Goal: Task Accomplishment & Management: Use online tool/utility

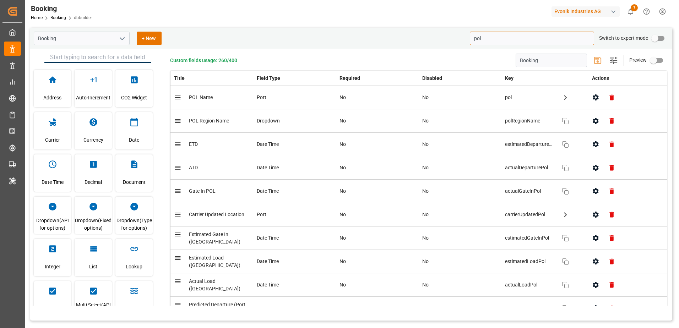
click at [537, 40] on input "pol" at bounding box center [532, 38] width 124 height 13
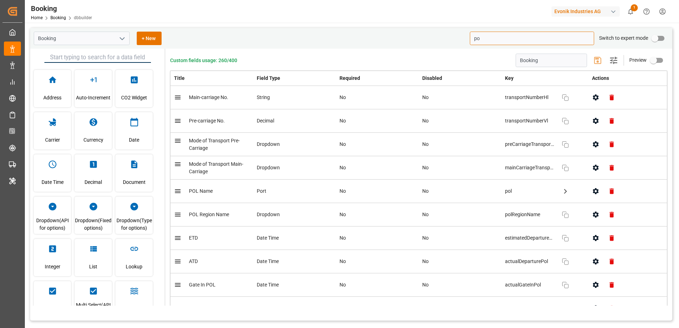
type input "p"
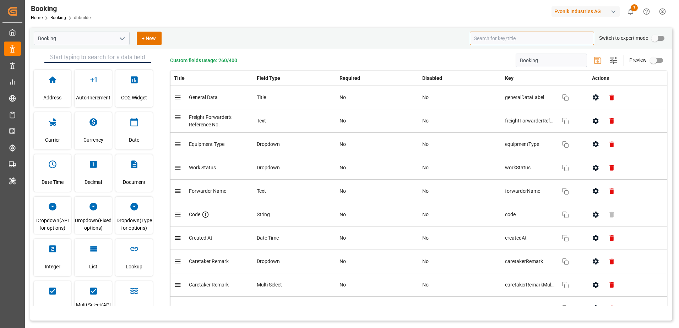
type input "C"
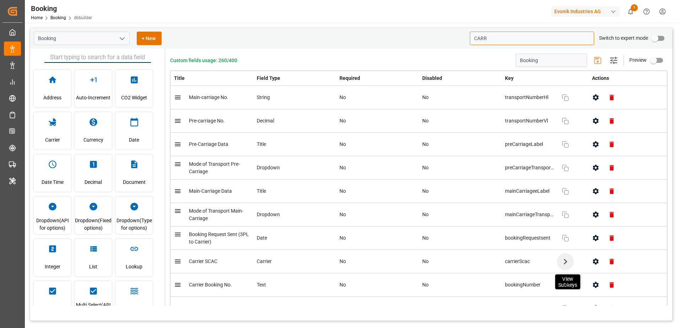
click at [560, 263] on icon "button" at bounding box center [564, 261] width 11 height 11
click at [545, 278] on icon "button" at bounding box center [547, 279] width 9 height 9
click at [491, 38] on input "CARR" at bounding box center [532, 38] width 124 height 13
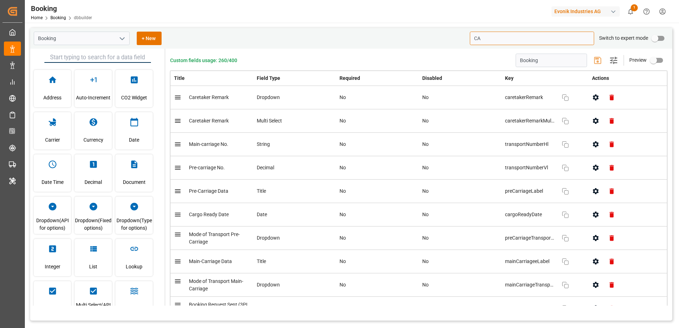
type input "C"
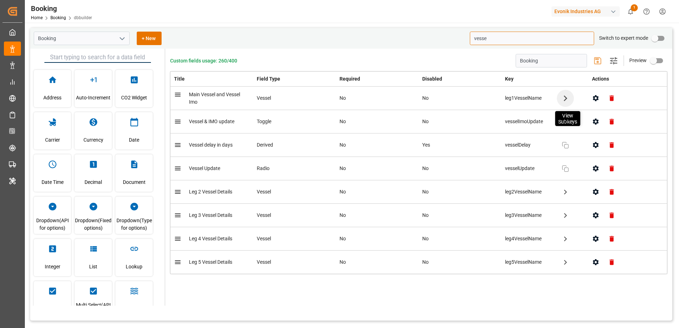
click at [563, 98] on icon "button" at bounding box center [564, 97] width 11 height 11
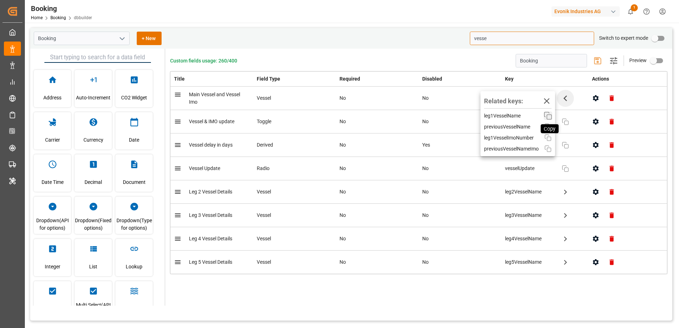
click at [548, 116] on icon "button" at bounding box center [547, 115] width 9 height 9
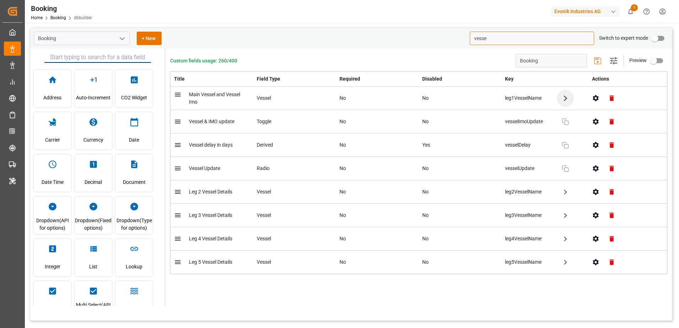
click at [525, 39] on input "vesse" at bounding box center [532, 38] width 124 height 13
type input "v"
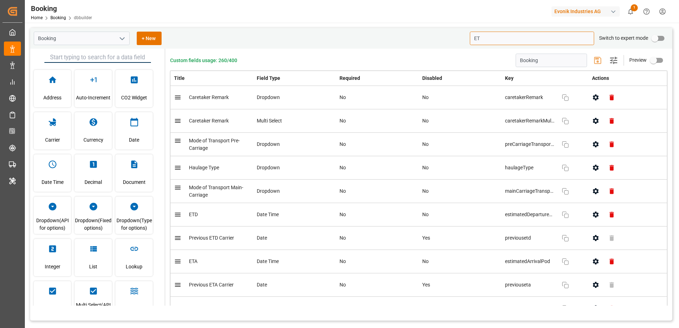
type input "E"
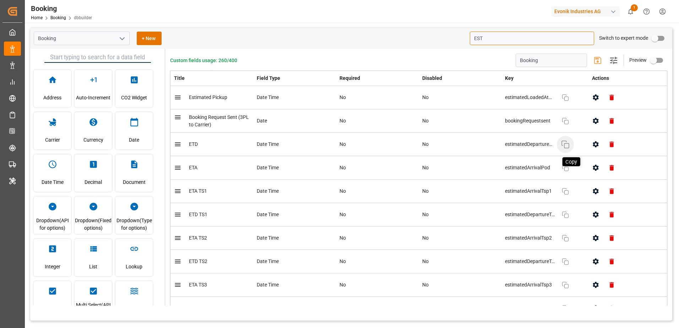
click at [564, 145] on icon "button" at bounding box center [565, 144] width 9 height 9
click at [561, 171] on icon "button" at bounding box center [565, 168] width 9 height 9
click at [484, 39] on input "EST" at bounding box center [532, 38] width 124 height 13
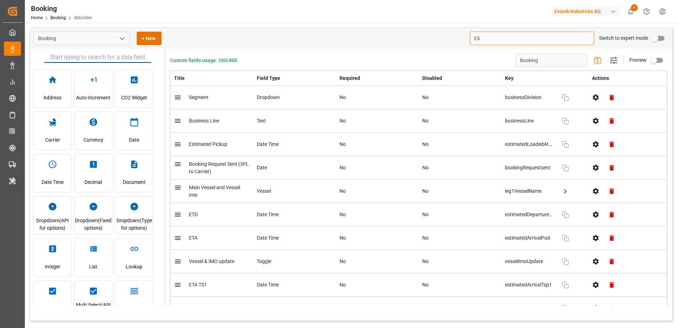
type input "E"
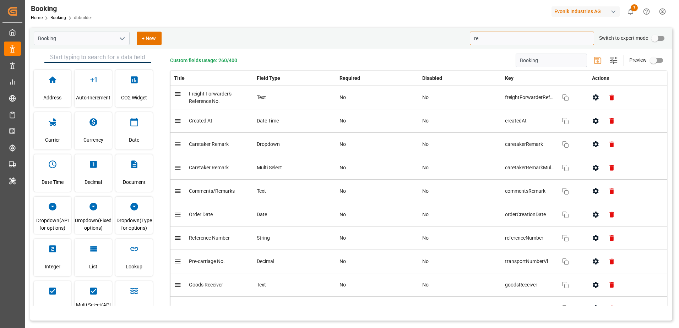
type input "r"
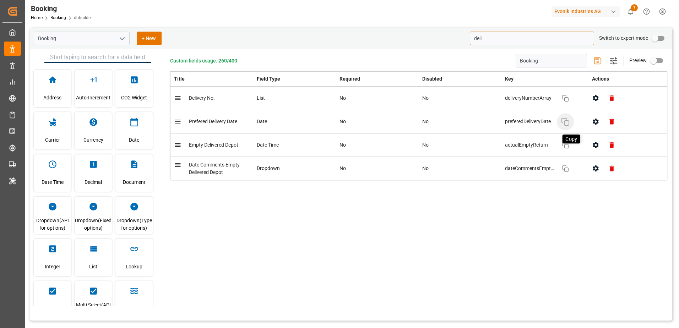
click at [566, 125] on icon "button" at bounding box center [565, 121] width 9 height 9
click at [504, 40] on input "deli" at bounding box center [532, 38] width 124 height 13
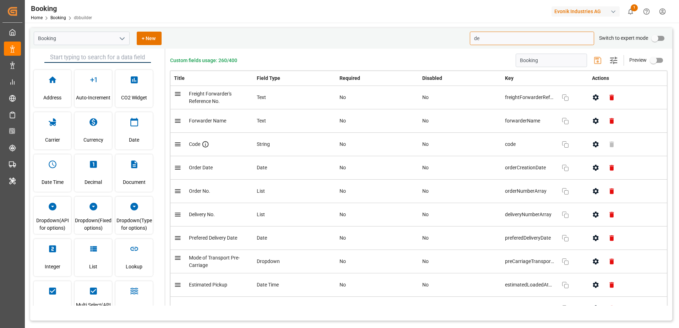
type input "d"
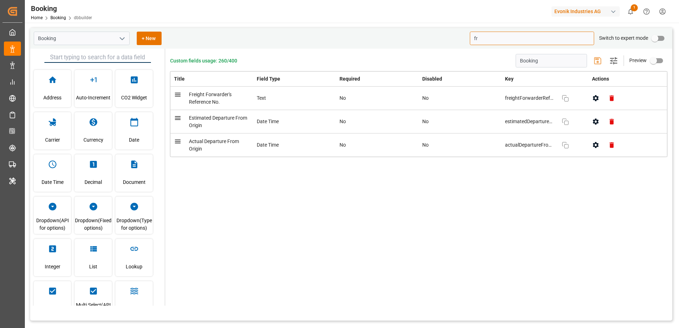
type input "f"
type input "b"
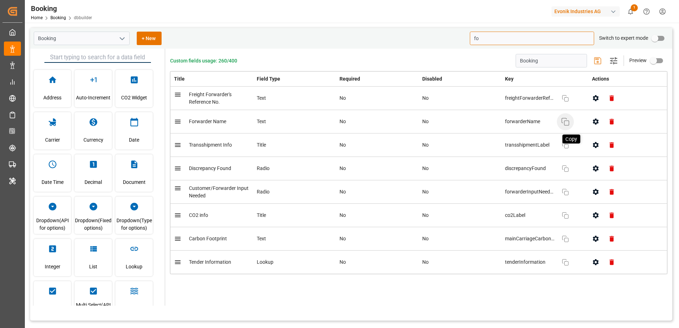
click at [567, 123] on icon "button" at bounding box center [565, 121] width 9 height 9
click at [488, 31] on div "Booking + New fo Switch to expert mode" at bounding box center [351, 38] width 642 height 21
click at [486, 41] on input "fo" at bounding box center [532, 38] width 124 height 13
type input "f"
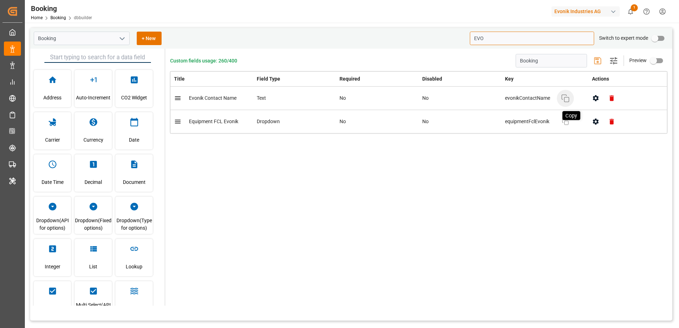
click at [563, 97] on icon "button" at bounding box center [565, 98] width 9 height 9
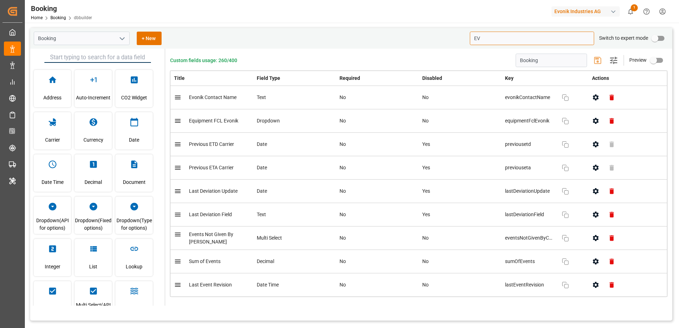
type input "E"
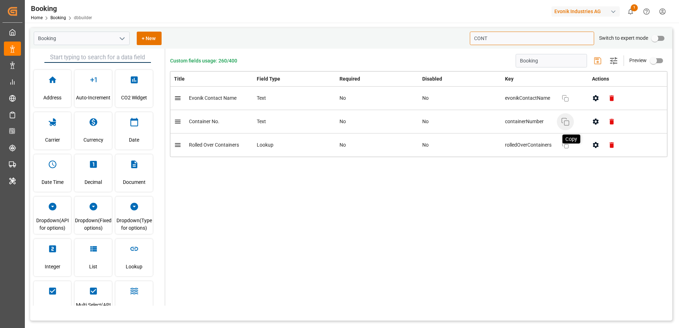
click at [564, 122] on icon "button" at bounding box center [565, 121] width 9 height 9
click at [511, 41] on input "CONT" at bounding box center [532, 38] width 124 height 13
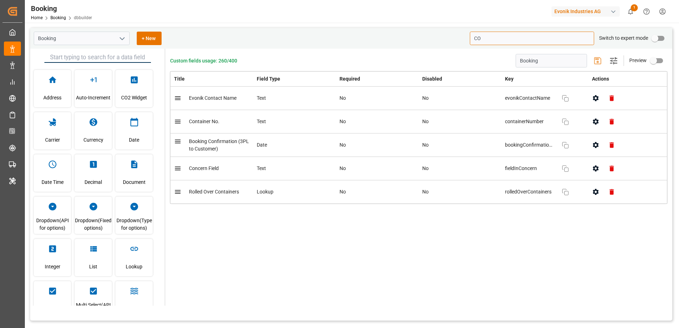
type input "C"
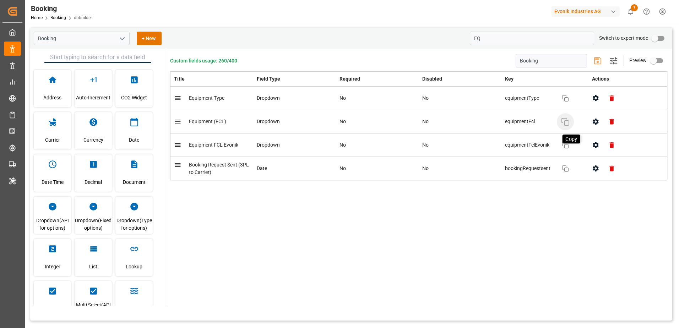
click at [567, 125] on rect "button" at bounding box center [566, 123] width 5 height 5
click at [532, 42] on input "EQ" at bounding box center [532, 38] width 124 height 13
type input "E"
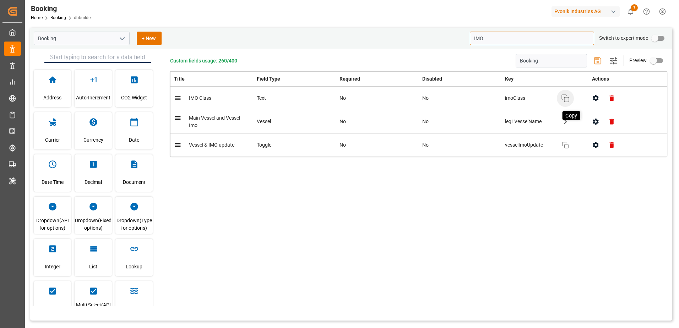
click at [563, 98] on icon "button" at bounding box center [565, 98] width 9 height 9
click at [506, 40] on input "IMO" at bounding box center [532, 38] width 124 height 13
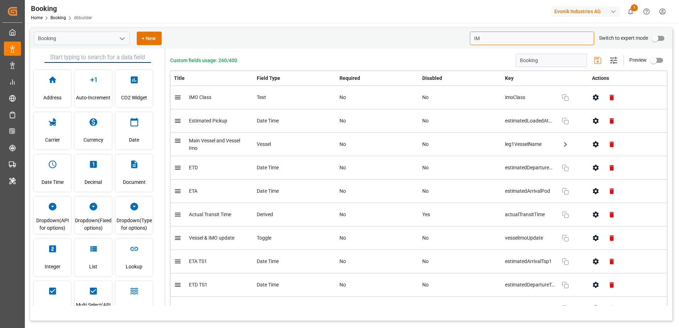
type input "I"
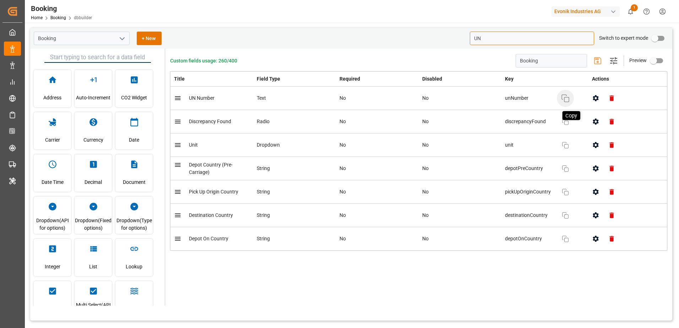
click at [563, 95] on icon "button" at bounding box center [565, 98] width 9 height 9
click at [508, 39] on input "UN" at bounding box center [532, 38] width 124 height 13
type input "U"
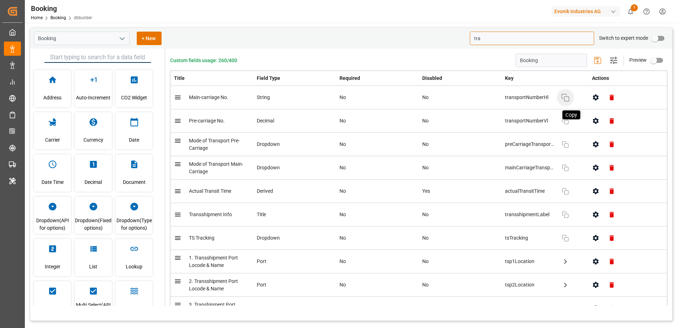
click at [563, 96] on icon "button" at bounding box center [565, 97] width 9 height 9
click at [562, 121] on icon "button" at bounding box center [565, 121] width 9 height 9
click at [510, 38] on input "tra" at bounding box center [532, 38] width 124 height 13
type input "t"
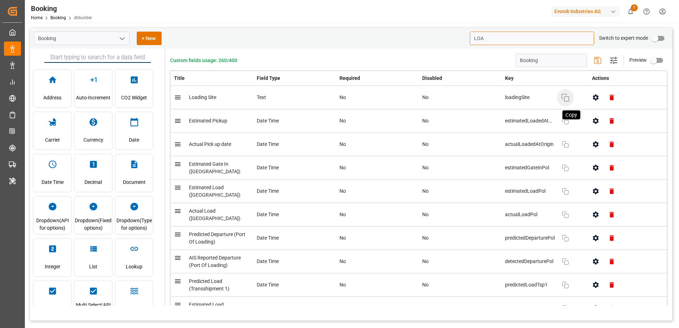
click at [564, 98] on icon "button" at bounding box center [565, 97] width 9 height 9
click at [525, 43] on input "LOA" at bounding box center [532, 38] width 124 height 13
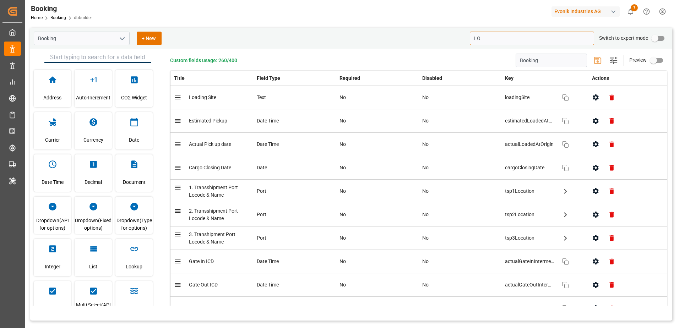
type input "L"
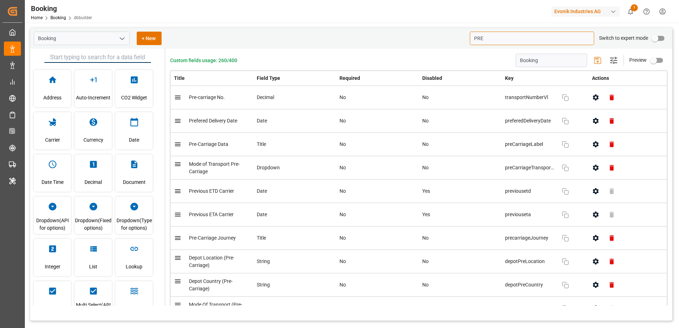
click at [512, 38] on input "PRE" at bounding box center [532, 38] width 124 height 13
type input "P"
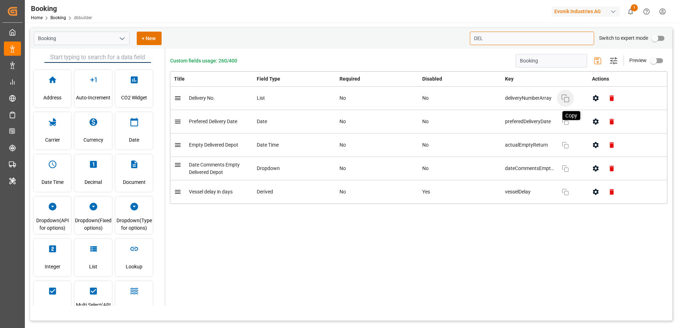
click at [564, 98] on rect "button" at bounding box center [566, 99] width 5 height 5
click at [506, 44] on input "DEL" at bounding box center [532, 38] width 124 height 13
type input "D"
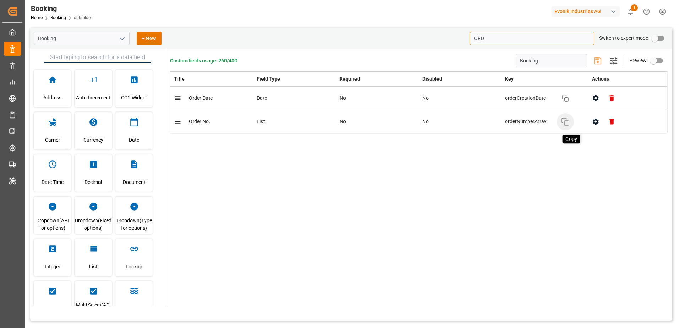
click at [566, 124] on icon "button" at bounding box center [565, 121] width 9 height 9
type input "O"
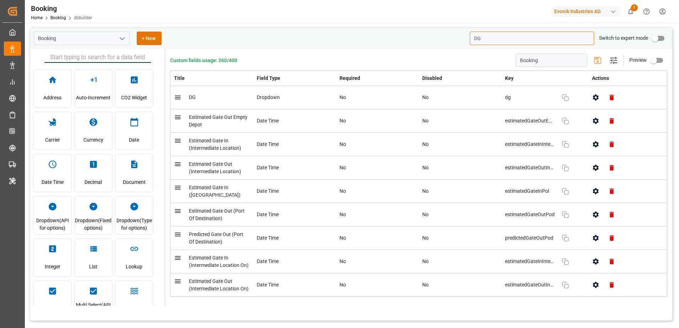
click at [593, 98] on icon "button" at bounding box center [596, 97] width 6 height 6
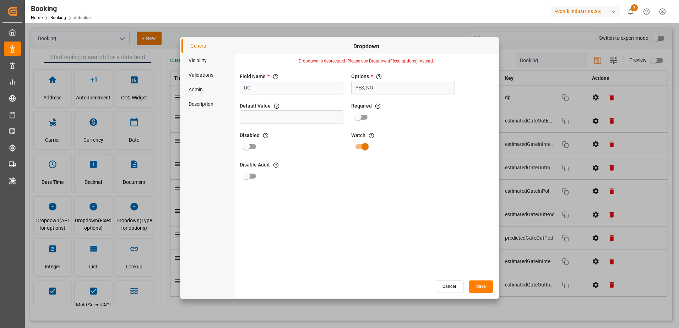
click at [449, 287] on button "Cancel" at bounding box center [448, 286] width 29 height 12
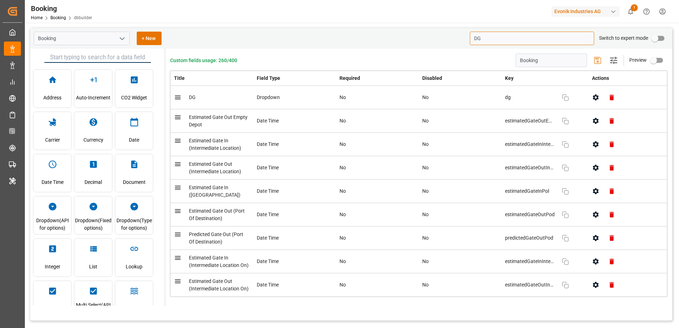
click at [488, 37] on input "DG" at bounding box center [532, 38] width 124 height 13
type input "D"
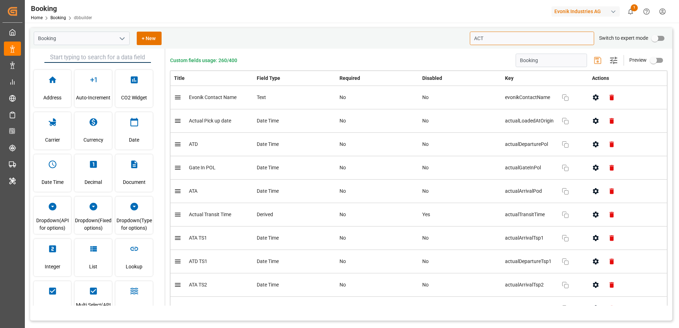
click at [497, 38] on input "ACT" at bounding box center [532, 38] width 124 height 13
type input "A"
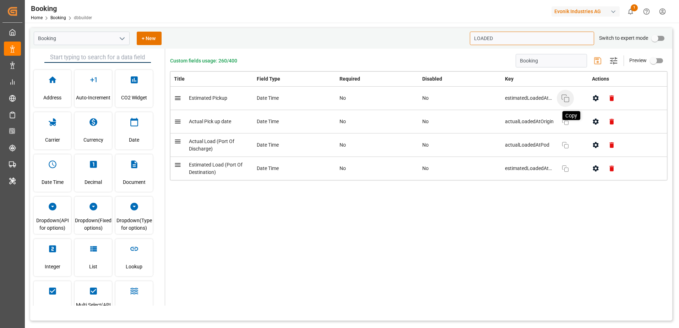
click at [565, 98] on icon "button" at bounding box center [565, 98] width 9 height 9
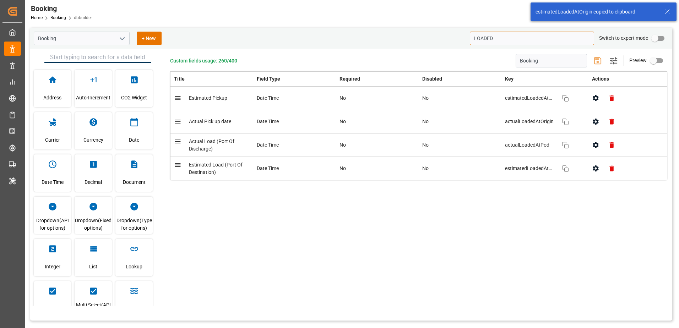
type input "LOADED"
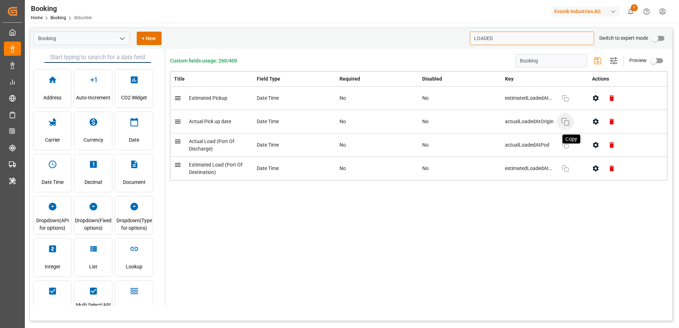
click at [565, 124] on icon "button" at bounding box center [565, 121] width 9 height 9
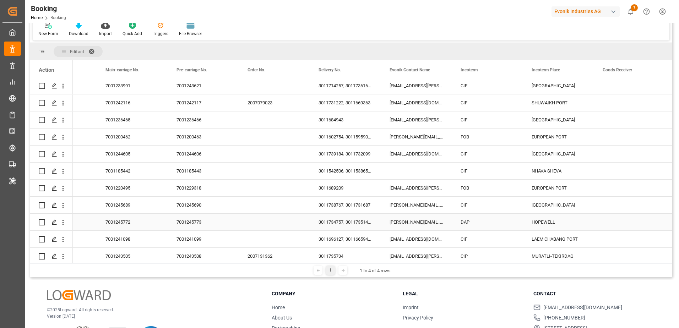
scroll to position [75, 0]
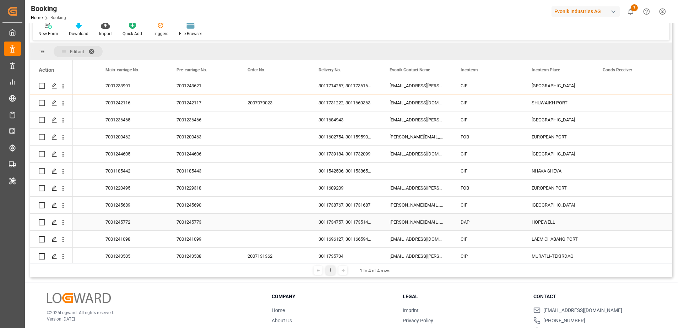
click at [124, 223] on div "7001245772" at bounding box center [132, 222] width 71 height 17
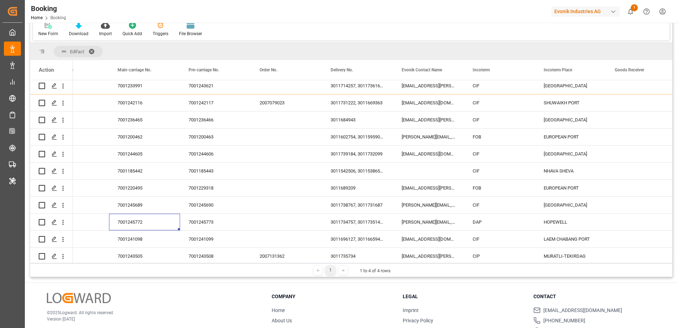
scroll to position [0, 0]
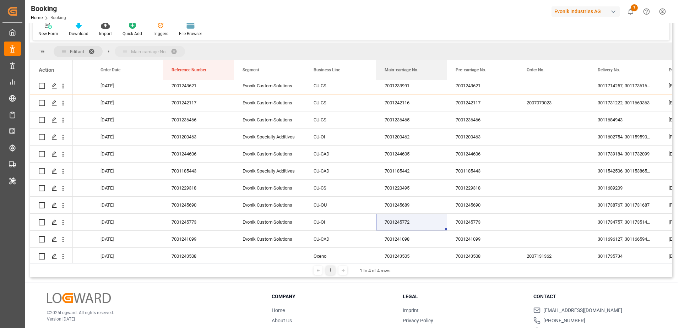
drag, startPoint x: 394, startPoint y: 71, endPoint x: 390, endPoint y: 51, distance: 20.3
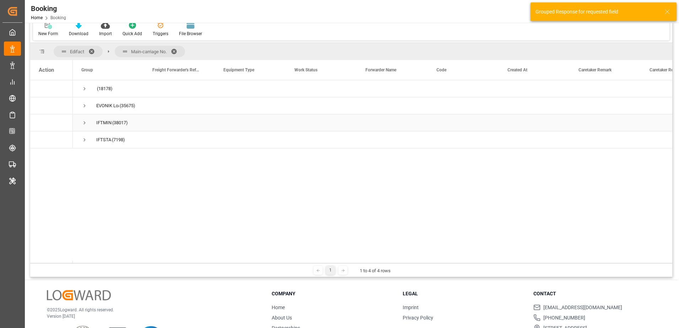
click at [82, 123] on span "Press SPACE to select this row." at bounding box center [84, 123] width 6 height 6
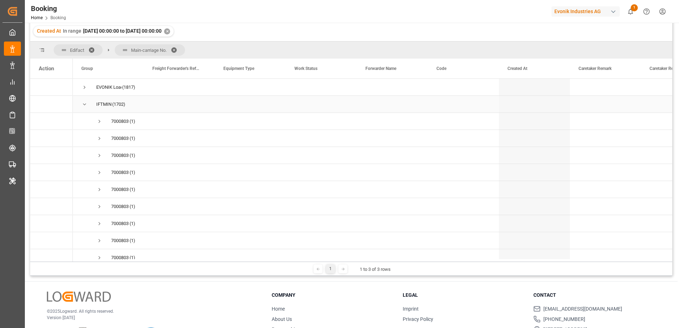
click at [86, 103] on span "Press SPACE to select this row." at bounding box center [84, 104] width 6 height 6
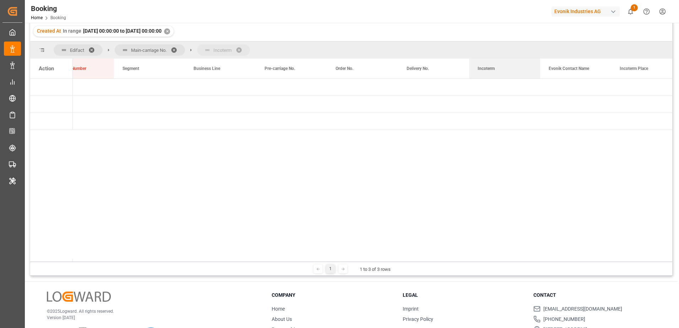
drag, startPoint x: 555, startPoint y: 66, endPoint x: 197, endPoint y: 46, distance: 359.0
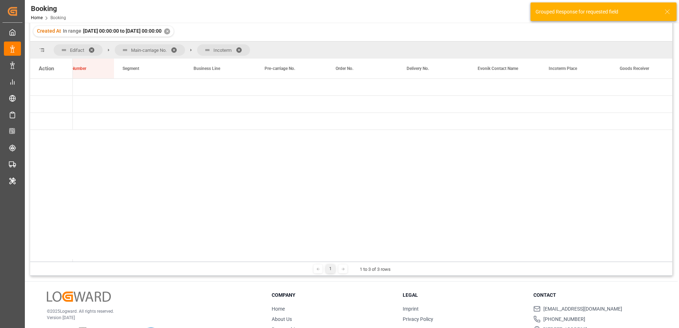
drag, startPoint x: 221, startPoint y: 50, endPoint x: 144, endPoint y: 48, distance: 76.7
click at [144, 48] on div "Edifact Main-carriage No. Incoterm" at bounding box center [152, 49] width 196 height 11
click at [145, 48] on span "Main-carriage No." at bounding box center [148, 50] width 35 height 5
click at [129, 50] on span "Main-carriage No." at bounding box center [150, 49] width 70 height 11
drag, startPoint x: 127, startPoint y: 50, endPoint x: 138, endPoint y: 50, distance: 10.3
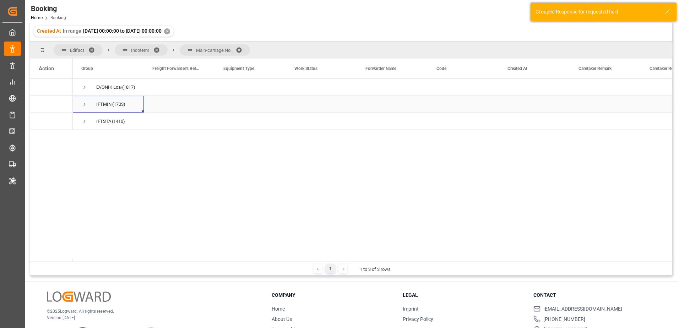
click at [83, 103] on span "Press SPACE to select this row." at bounding box center [84, 104] width 6 height 6
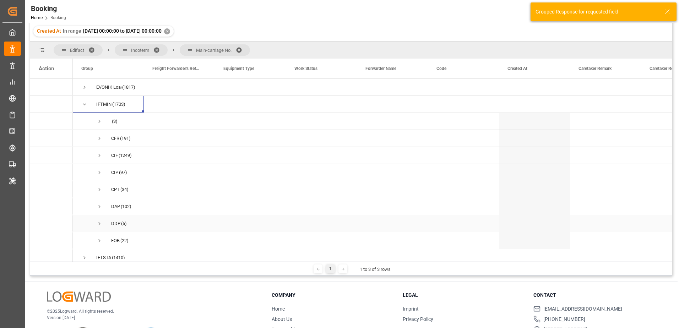
click at [98, 224] on span "Press SPACE to select this row." at bounding box center [99, 223] width 6 height 6
click at [112, 169] on span "Press SPACE to select this row." at bounding box center [114, 169] width 6 height 6
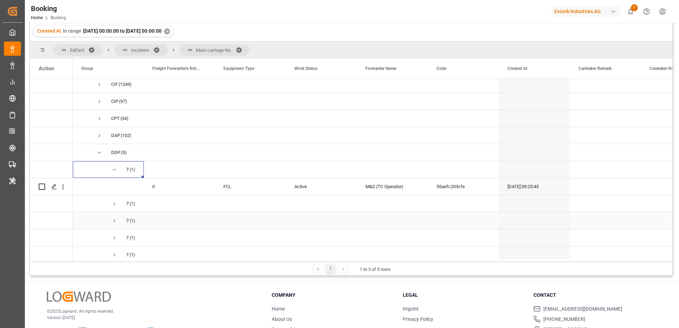
click at [113, 219] on span "Press SPACE to select this row." at bounding box center [114, 221] width 6 height 6
click at [111, 204] on span "Press SPACE to select this row." at bounding box center [114, 204] width 6 height 6
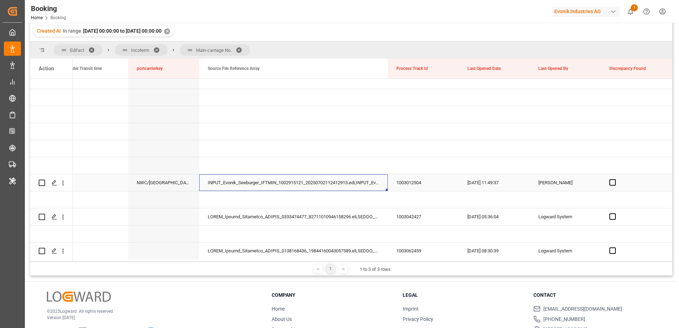
click at [304, 181] on div "INPUT_Evonik_Seeburger_IFTMIN_1002915121_20250702112412913.edi,INPUT_Evonik_See…" at bounding box center [293, 182] width 188 height 17
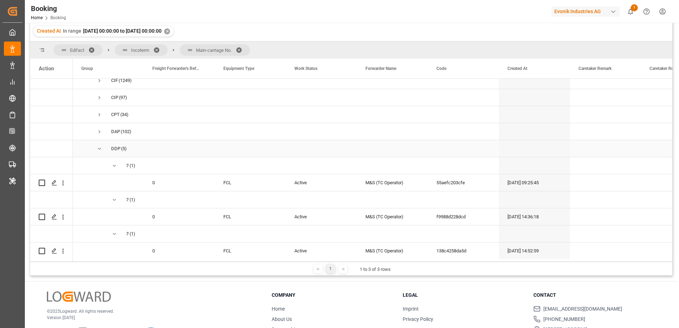
click at [100, 148] on span "Press SPACE to select this row." at bounding box center [99, 149] width 6 height 6
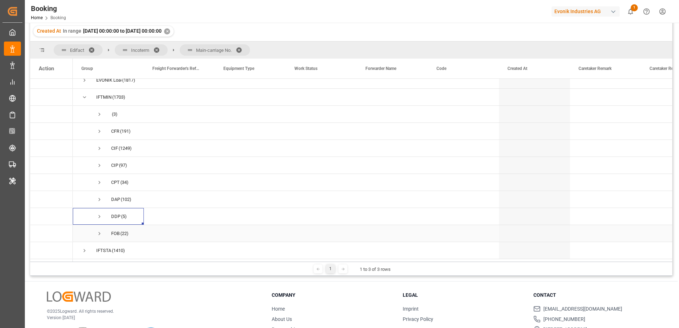
click at [97, 230] on span "Press SPACE to select this row." at bounding box center [99, 233] width 6 height 6
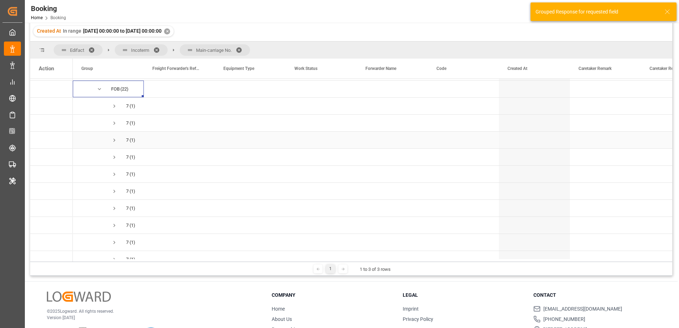
click at [114, 139] on span "Press SPACE to select this row." at bounding box center [114, 140] width 6 height 6
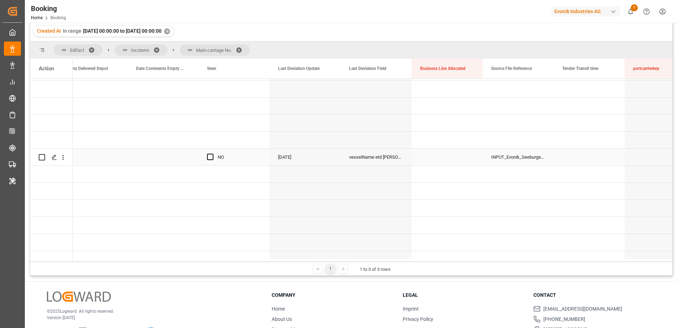
click at [508, 157] on div "INPUT_Evonik_Seeburger_IFTMIN_1002979971_20250722132411383.edi" at bounding box center [517, 157] width 71 height 17
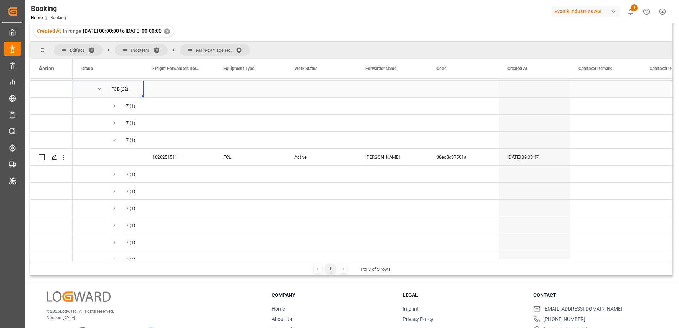
click at [100, 88] on span "Press SPACE to select this row." at bounding box center [99, 89] width 6 height 6
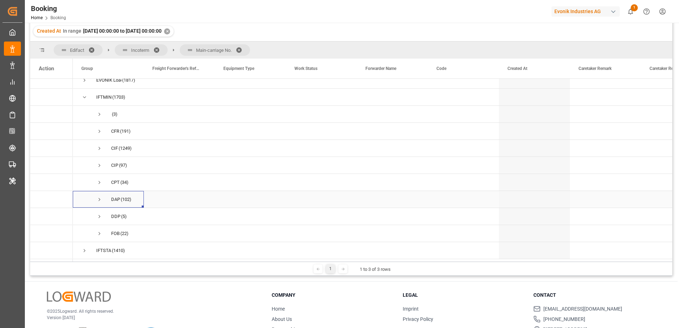
click at [97, 196] on span "Press SPACE to select this row." at bounding box center [99, 199] width 6 height 6
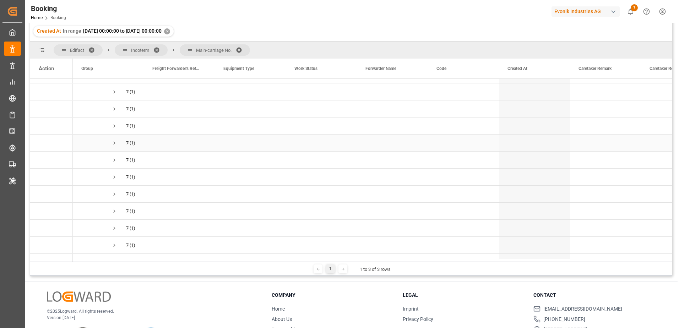
click at [110, 142] on span "7001242160 (1)" at bounding box center [108, 143] width 54 height 16
click at [115, 144] on span "Press SPACE to select this row." at bounding box center [114, 143] width 6 height 6
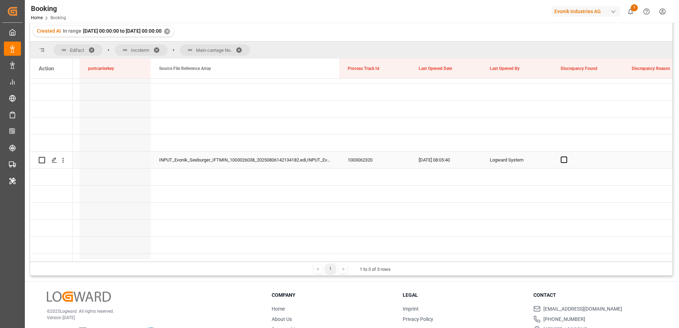
click at [261, 162] on div "INPUT_Evonik_Seeburger_IFTMIN_1003026038_20250806142134182.edi,INPUT_Evonik_See…" at bounding box center [244, 160] width 188 height 17
